Goal: Obtain resource: Download file/media

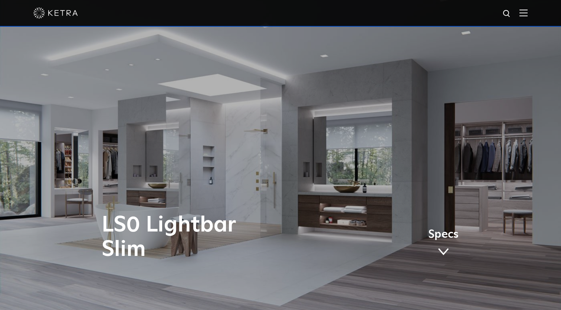
click at [278, 149] on div "LS0 Lightbar Slim Specs" at bounding box center [280, 155] width 561 height 310
click at [279, 154] on div "LS0 Lightbar Slim Specs" at bounding box center [280, 155] width 561 height 310
click at [284, 155] on div "LS0 Lightbar Slim Specs" at bounding box center [280, 155] width 561 height 310
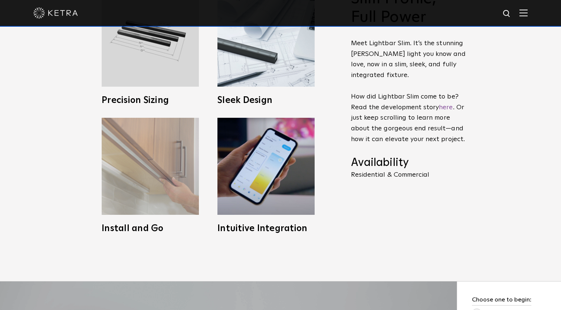
scroll to position [382, 0]
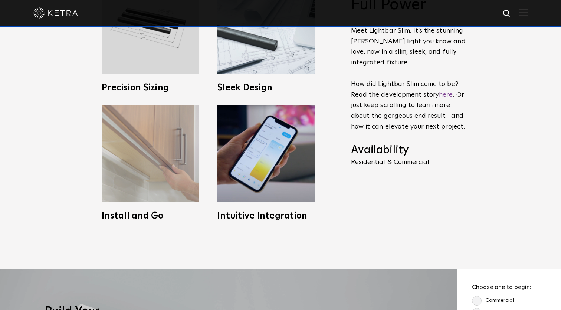
click at [147, 167] on img at bounding box center [150, 153] width 97 height 97
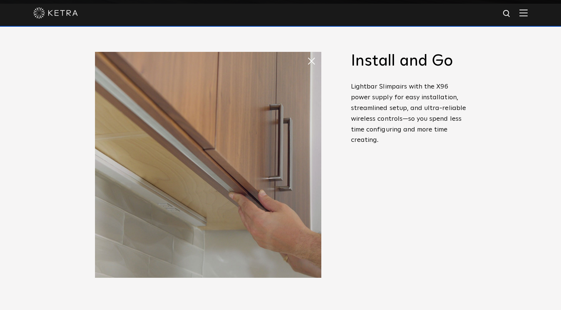
scroll to position [298, 0]
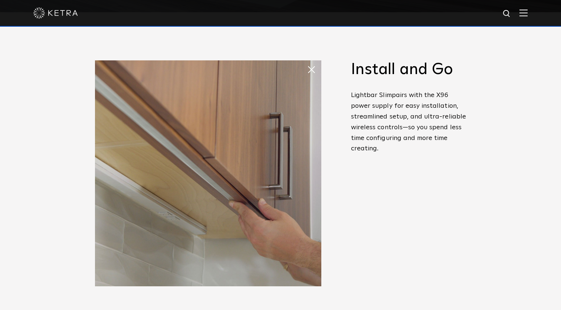
click at [406, 137] on span "pairs with the X96 power supply for easy installation, streamlined setup, and u…" at bounding box center [408, 122] width 115 height 60
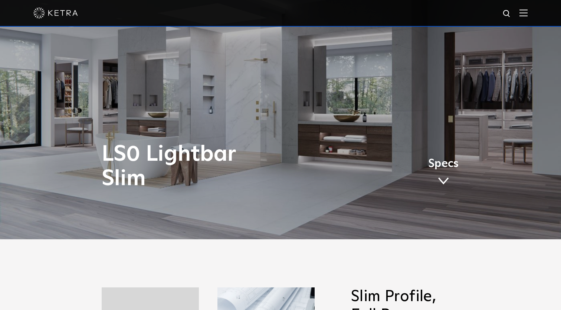
scroll to position [74, 0]
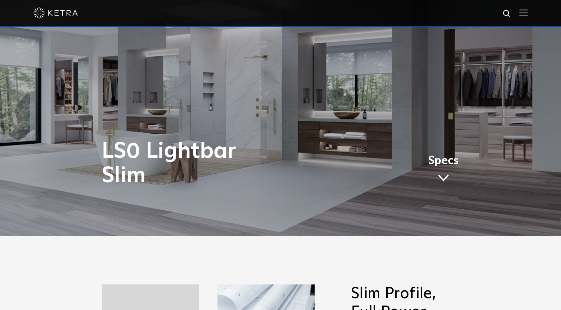
click at [278, 75] on div "LS0 Lightbar Slim Specs" at bounding box center [280, 81] width 561 height 310
click at [278, 79] on div "LS0 Lightbar Slim Specs" at bounding box center [280, 81] width 561 height 310
click at [280, 85] on div "LS0 Lightbar Slim Specs" at bounding box center [280, 81] width 561 height 310
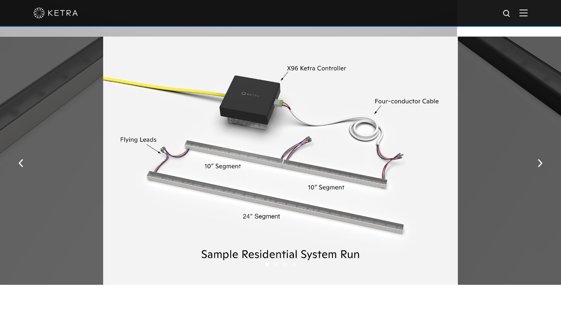
scroll to position [925, 0]
click at [277, 263] on li "2" at bounding box center [276, 265] width 4 height 4
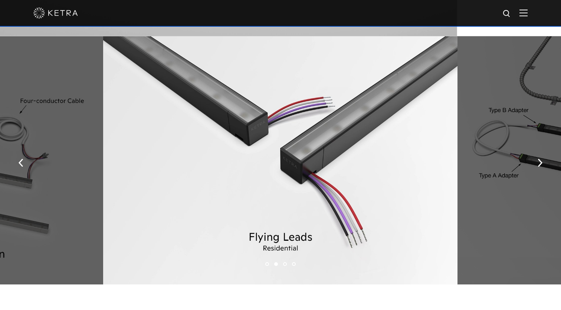
click at [286, 265] on li "3" at bounding box center [285, 265] width 4 height 4
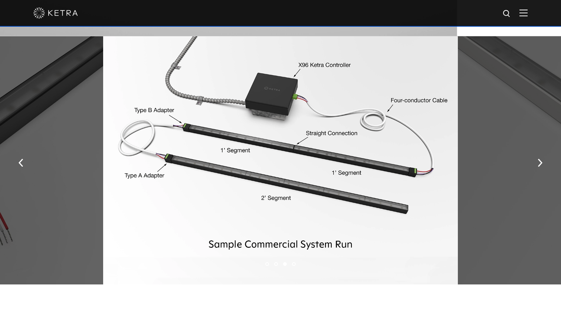
click at [295, 265] on li "4" at bounding box center [294, 265] width 4 height 4
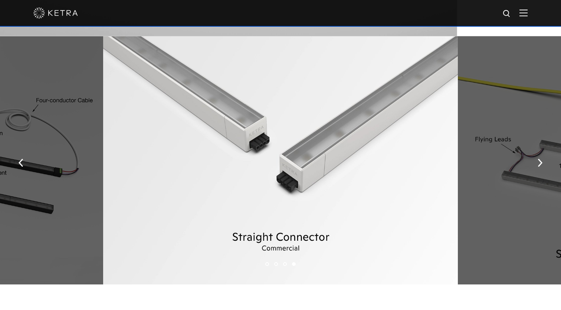
click at [308, 264] on ul "1 2 3 4" at bounding box center [280, 264] width 561 height 11
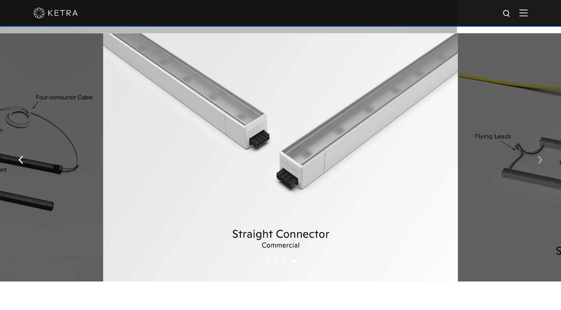
click at [535, 157] on button "button" at bounding box center [540, 159] width 16 height 26
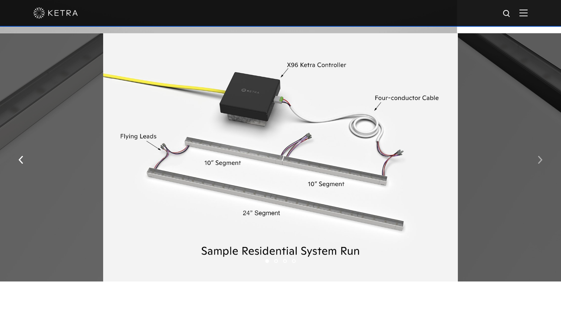
click at [535, 157] on button "button" at bounding box center [540, 159] width 16 height 26
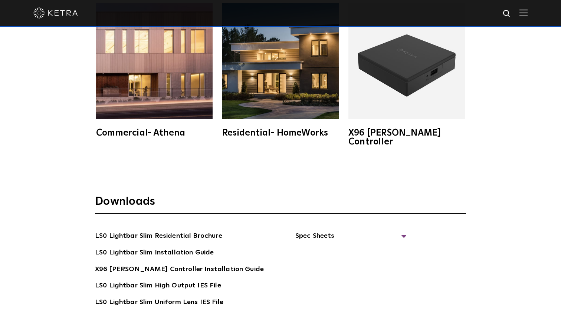
scroll to position [1296, 0]
click at [400, 231] on span "Spec Sheets" at bounding box center [350, 239] width 111 height 16
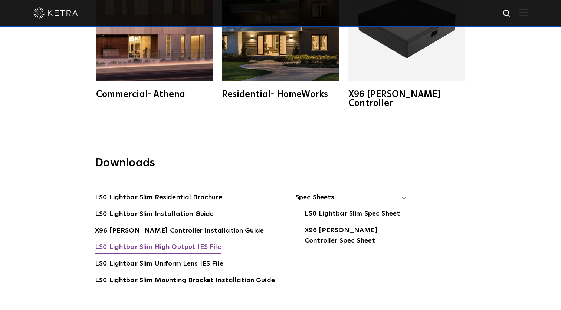
scroll to position [1336, 0]
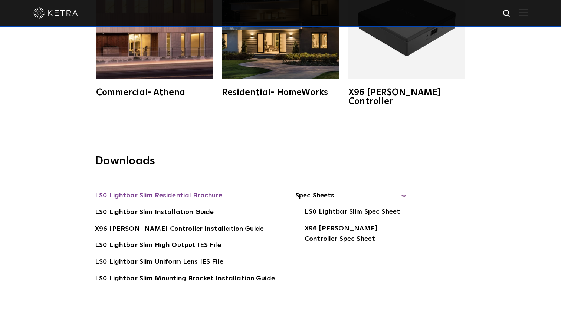
click at [190, 191] on link "LS0 Lightbar Slim Residential Brochure" at bounding box center [158, 197] width 127 height 12
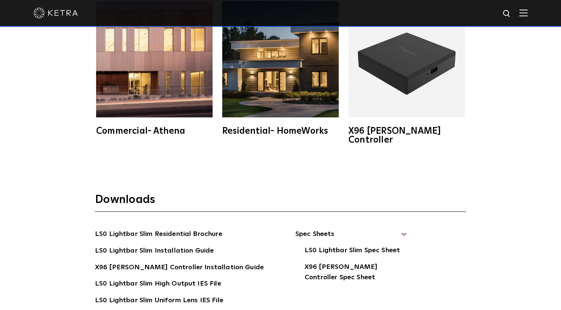
scroll to position [1285, 0]
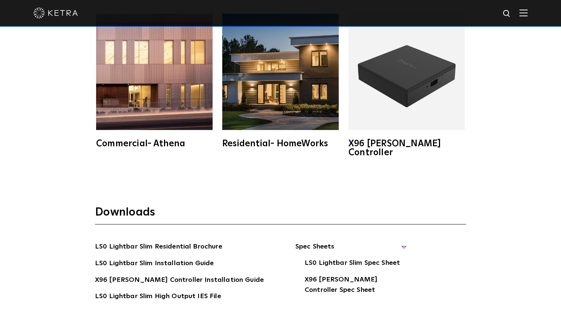
click at [383, 90] on img at bounding box center [406, 72] width 116 height 116
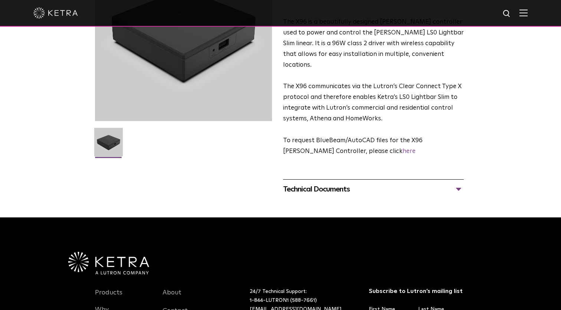
scroll to position [112, 0]
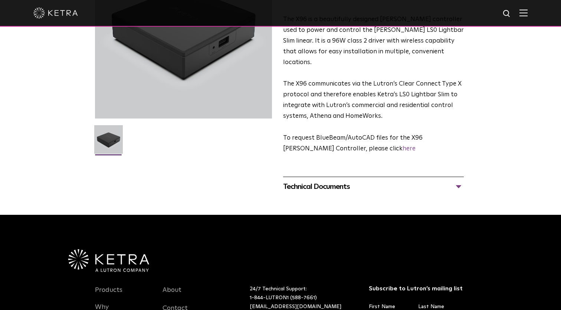
click at [454, 181] on div "Technical Documents" at bounding box center [373, 187] width 181 height 12
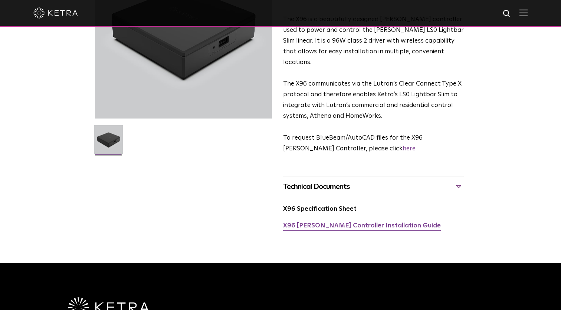
click at [343, 223] on link "X96 [PERSON_NAME] Controller Installation Guide" at bounding box center [362, 226] width 158 height 6
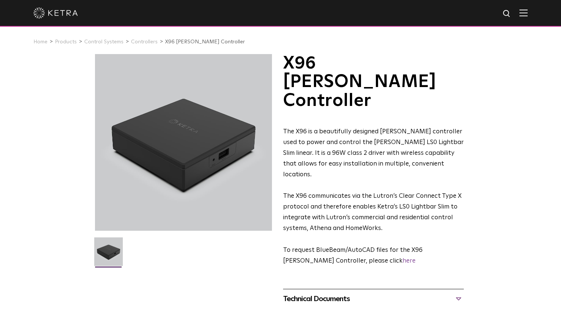
scroll to position [0, 0]
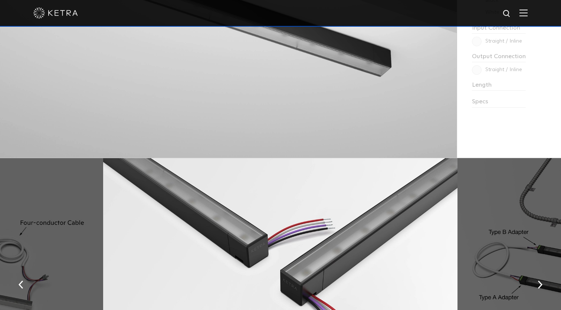
scroll to position [371, 0]
